Goal: Find contact information: Find contact information

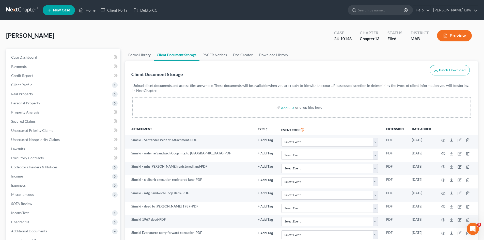
click at [21, 11] on link at bounding box center [22, 10] width 33 height 9
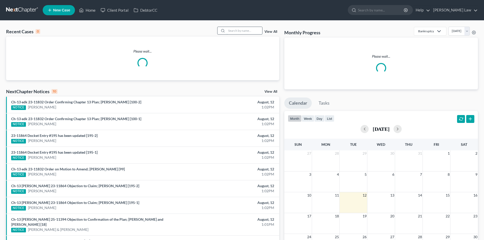
click at [252, 29] on input "search" at bounding box center [245, 30] width 36 height 7
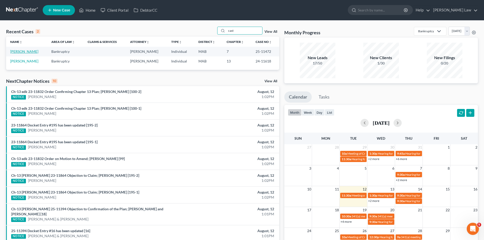
type input "cast"
click at [28, 50] on link "[PERSON_NAME]" at bounding box center [24, 51] width 28 height 4
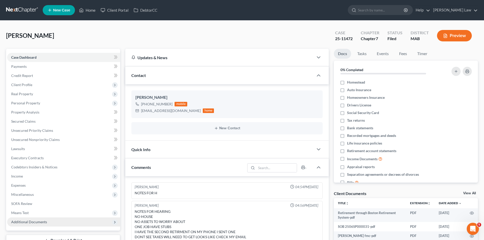
click at [37, 224] on span "Additional Documents" at bounding box center [63, 221] width 113 height 9
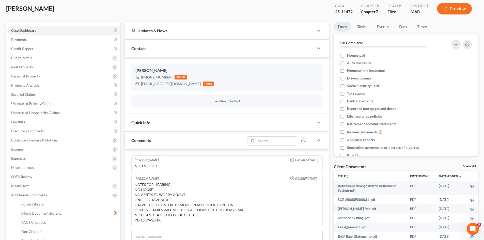
scroll to position [85, 0]
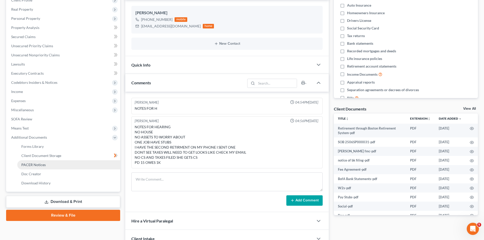
click at [37, 167] on span "PACER Notices" at bounding box center [33, 165] width 24 height 4
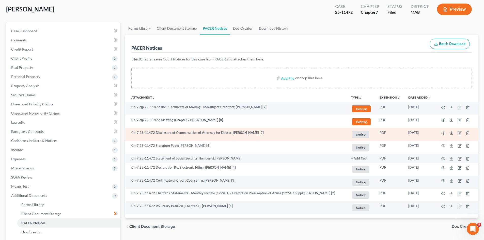
scroll to position [42, 0]
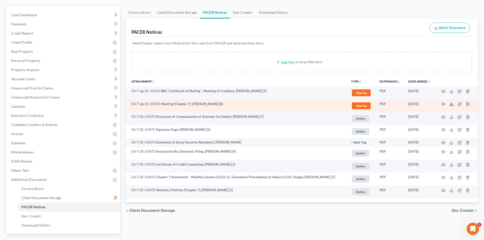
click at [451, 104] on polyline at bounding box center [451, 104] width 2 height 1
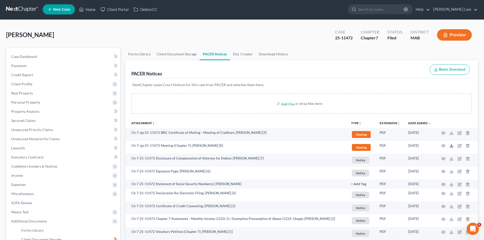
scroll to position [0, 0]
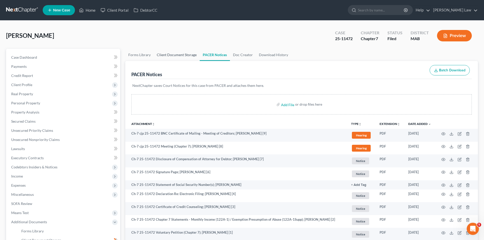
click at [184, 56] on link "Client Document Storage" at bounding box center [177, 55] width 46 height 12
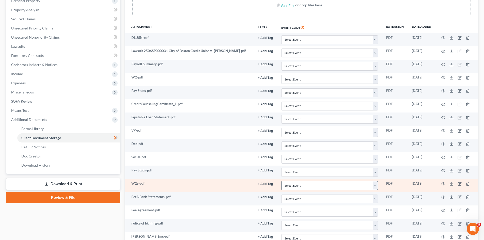
scroll to position [85, 0]
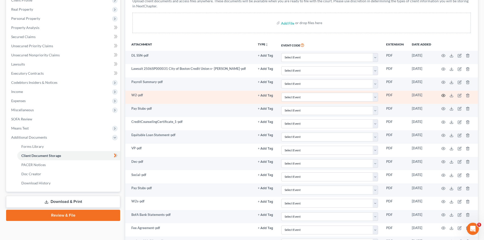
click at [444, 95] on icon "button" at bounding box center [443, 95] width 4 height 4
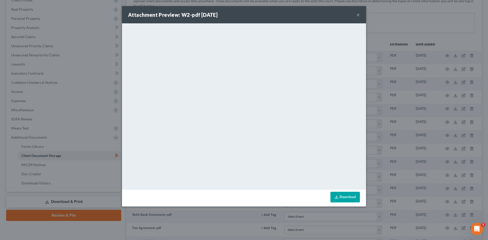
click at [396, 110] on div "Attachment Preview: W2-pdf 07/02/2025 × <object ng-attr-data='https://nextchapt…" at bounding box center [244, 120] width 488 height 240
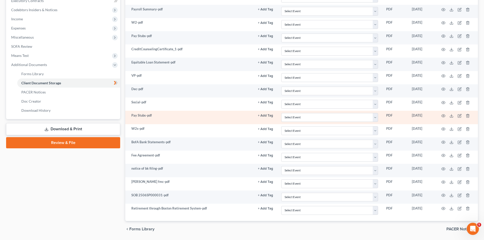
scroll to position [169, 0]
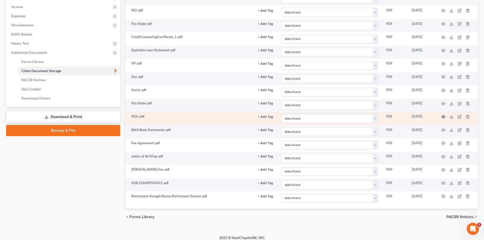
click at [444, 115] on icon "button" at bounding box center [443, 117] width 4 height 4
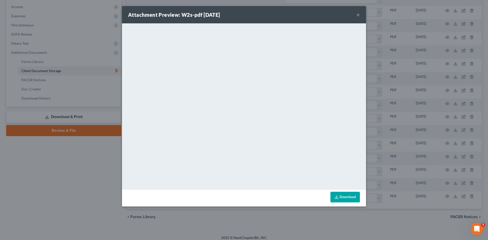
click at [421, 119] on div "Attachment Preview: W2s-pdf 07/16/2025 × <object ng-attr-data='https://nextchap…" at bounding box center [244, 120] width 488 height 240
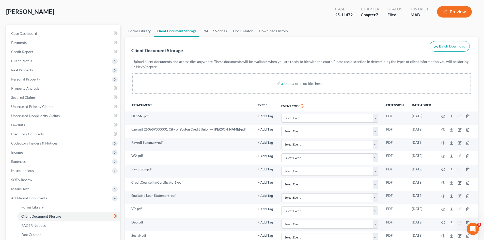
scroll to position [0, 0]
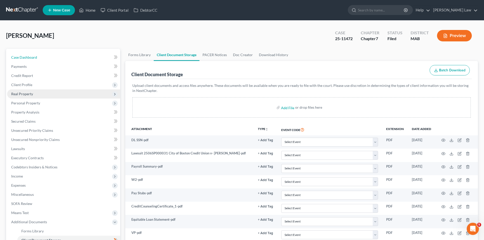
drag, startPoint x: 40, startPoint y: 54, endPoint x: 118, endPoint y: 94, distance: 88.1
click at [40, 54] on link "Case Dashboard" at bounding box center [63, 57] width 113 height 9
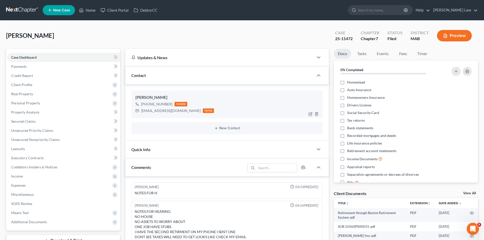
click at [164, 111] on div "claudiacast98@yahoo.com" at bounding box center [171, 110] width 60 height 5
copy div "claudiacast98@yahoo.com"
click at [155, 109] on div "claudiacast98@yahoo.com" at bounding box center [171, 110] width 60 height 5
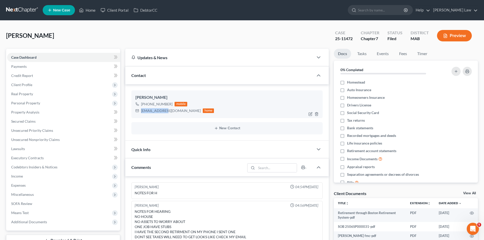
click at [155, 109] on div "claudiacast98@yahoo.com" at bounding box center [171, 110] width 60 height 5
copy div "claudiacast98@yahoo.com"
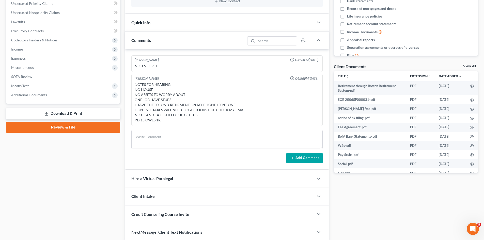
scroll to position [42, 0]
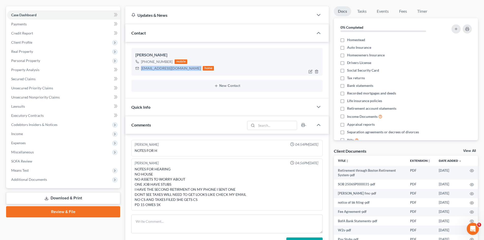
click at [150, 71] on div "claudiacast98@yahoo.com home" at bounding box center [174, 68] width 78 height 7
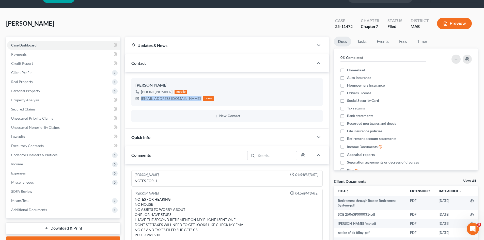
scroll to position [0, 0]
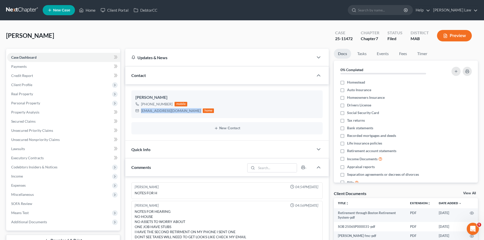
click at [24, 6] on link at bounding box center [22, 10] width 33 height 9
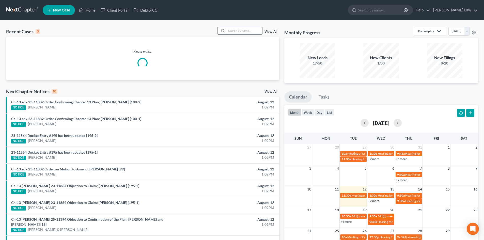
click at [245, 30] on input "search" at bounding box center [245, 30] width 36 height 7
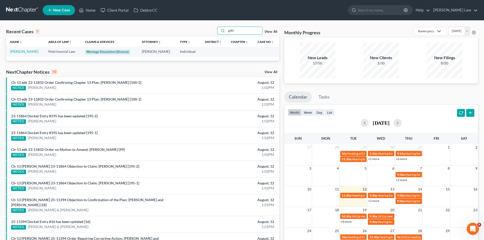
type input "gilfil"
click at [23, 51] on link "[PERSON_NAME]" at bounding box center [24, 51] width 28 height 4
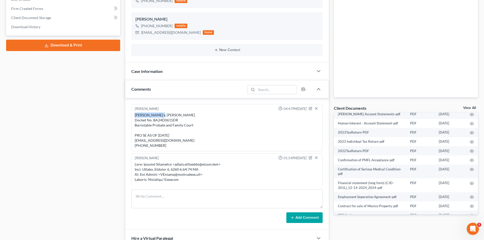
copy div "[PERSON_NAME]"
drag, startPoint x: 163, startPoint y: 114, endPoint x: 132, endPoint y: 117, distance: 30.3
click at [132, 117] on div "[PERSON_NAME] 04:47PM[DATE] [PERSON_NAME] v. [PERSON_NAME] Docket No. BA24D0615…" at bounding box center [226, 127] width 191 height 47
click at [205, 118] on div "[PERSON_NAME] v. [PERSON_NAME] Docket No. BA24D0615DR Barnstable Probate and Fa…" at bounding box center [227, 130] width 185 height 36
copy div "[PERSON_NAME]"
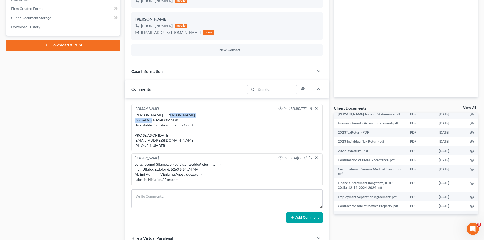
drag, startPoint x: 207, startPoint y: 115, endPoint x: 168, endPoint y: 116, distance: 38.9
click at [168, 116] on div "[PERSON_NAME] v. [PERSON_NAME] Docket No. BA24D0615DR Barnstable Probate and Fa…" at bounding box center [227, 130] width 185 height 36
click at [165, 118] on div "[PERSON_NAME] v. [PERSON_NAME] Docket No. BA24D0615DR Barnstable Probate and Fa…" at bounding box center [227, 130] width 185 height 36
copy div "BA24D0615DR"
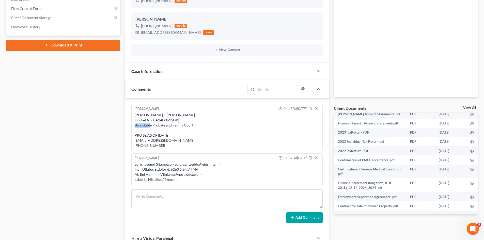
click at [141, 127] on div "[PERSON_NAME] v. [PERSON_NAME] Docket No. BA24D0615DR Barnstable Probate and Fa…" at bounding box center [227, 130] width 185 height 36
click at [174, 142] on div "[PERSON_NAME] v. [PERSON_NAME] Docket No. BA24D0615DR Barnstable Probate and Fa…" at bounding box center [227, 130] width 185 height 36
click at [172, 141] on div "[PERSON_NAME] v. [PERSON_NAME] Docket No. BA24D0615DR Barnstable Probate and Fa…" at bounding box center [227, 130] width 185 height 36
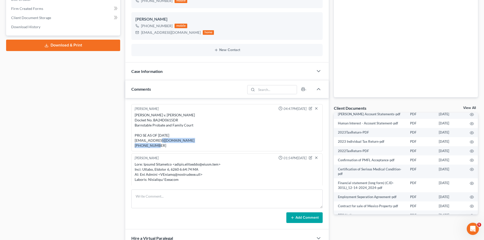
click at [172, 141] on div "[PERSON_NAME] v. [PERSON_NAME] Docket No. BA24D0615DR Barnstable Probate and Fa…" at bounding box center [227, 130] width 185 height 36
copy div "[EMAIL_ADDRESS][DOMAIN_NAME]"
click at [158, 148] on div "[PERSON_NAME] v. [PERSON_NAME] Docket No. BA24D0615DR Barnstable Probate and Fa…" at bounding box center [227, 130] width 187 height 38
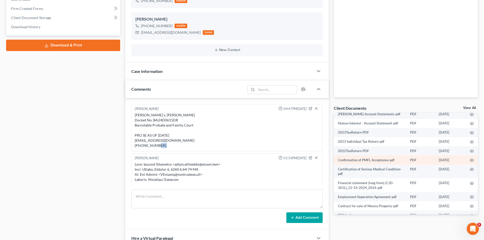
copy div "[PHONE_NUMBER]"
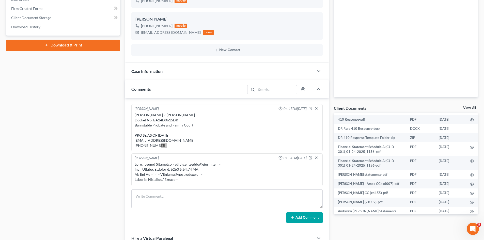
scroll to position [127, 0]
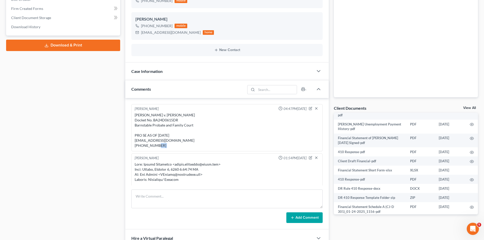
click at [474, 108] on link "View All" at bounding box center [469, 108] width 13 height 4
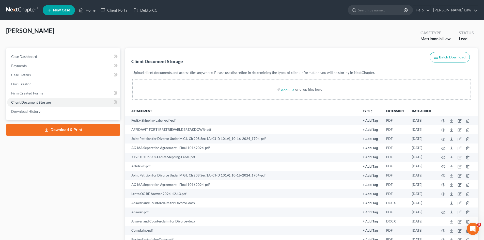
scroll to position [165, 0]
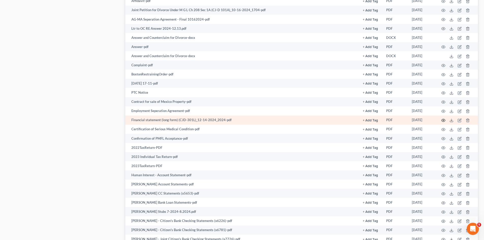
click at [444, 119] on icon "button" at bounding box center [443, 120] width 4 height 3
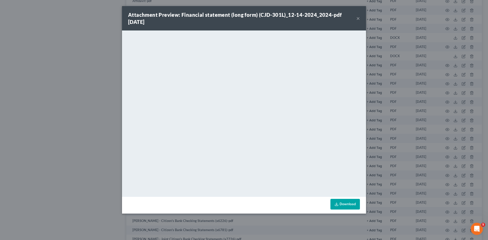
click at [407, 123] on div "Attachment Preview: Financial statement (long form) (CJD-301L)_12-14-2024_2024-…" at bounding box center [244, 120] width 488 height 240
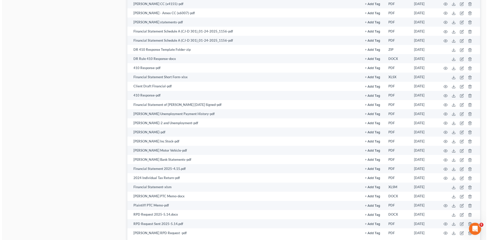
scroll to position [462, 0]
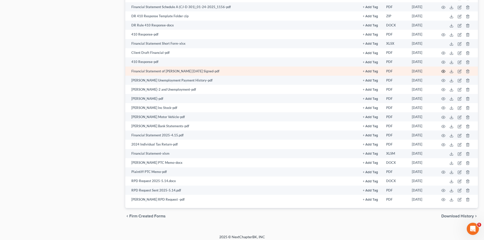
click at [443, 70] on icon "button" at bounding box center [443, 71] width 4 height 4
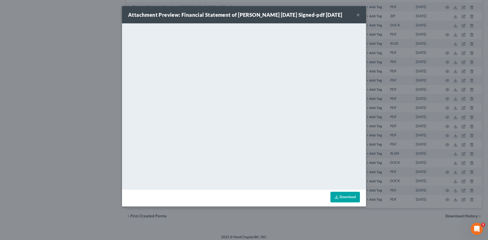
click at [69, 57] on div "Attachment Preview: Financial Statement of [PERSON_NAME] [DATE] Signed-pdf [DAT…" at bounding box center [244, 120] width 488 height 240
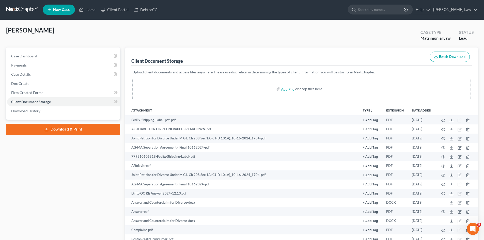
scroll to position [0, 0]
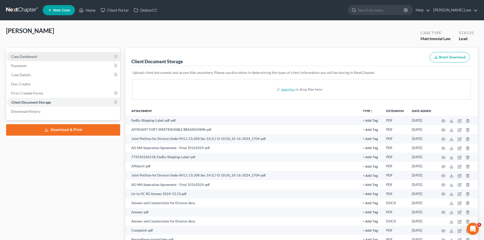
click at [40, 56] on link "Case Dashboard" at bounding box center [63, 56] width 113 height 9
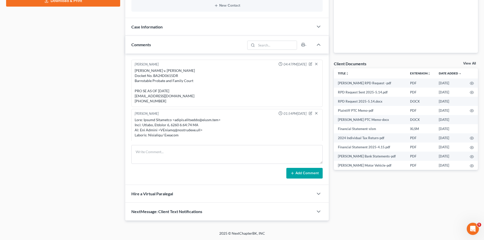
click at [176, 71] on div "[PERSON_NAME] v. [PERSON_NAME] Docket No. BA24D0615DR Barnstable Probate and Fa…" at bounding box center [227, 86] width 185 height 36
copy div "[PERSON_NAME] v. [PERSON_NAME]"
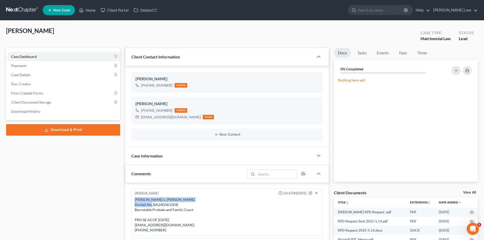
drag, startPoint x: 464, startPoint y: 192, endPoint x: 481, endPoint y: 192, distance: 16.8
click at [464, 192] on link "View All" at bounding box center [469, 193] width 13 height 4
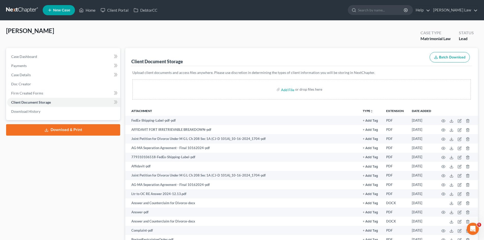
click at [19, 17] on nav "Home New Case Client Portal DebtorCC [PERSON_NAME] Law [EMAIL_ADDRESS][DOMAIN_N…" at bounding box center [242, 10] width 484 height 20
click at [25, 8] on link at bounding box center [22, 10] width 33 height 9
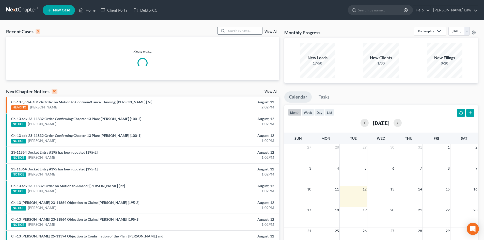
click at [248, 31] on input "search" at bounding box center [245, 30] width 36 height 7
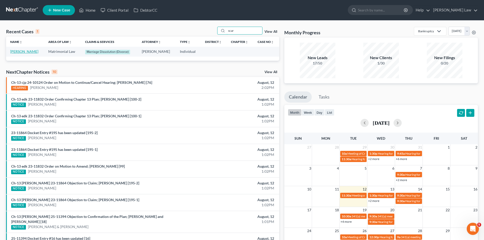
type input "scar"
click at [22, 53] on link "Scartissi, Loren" at bounding box center [24, 51] width 28 height 4
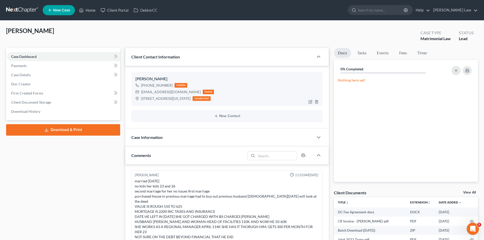
scroll to position [109, 0]
